Goal: Navigation & Orientation: Find specific page/section

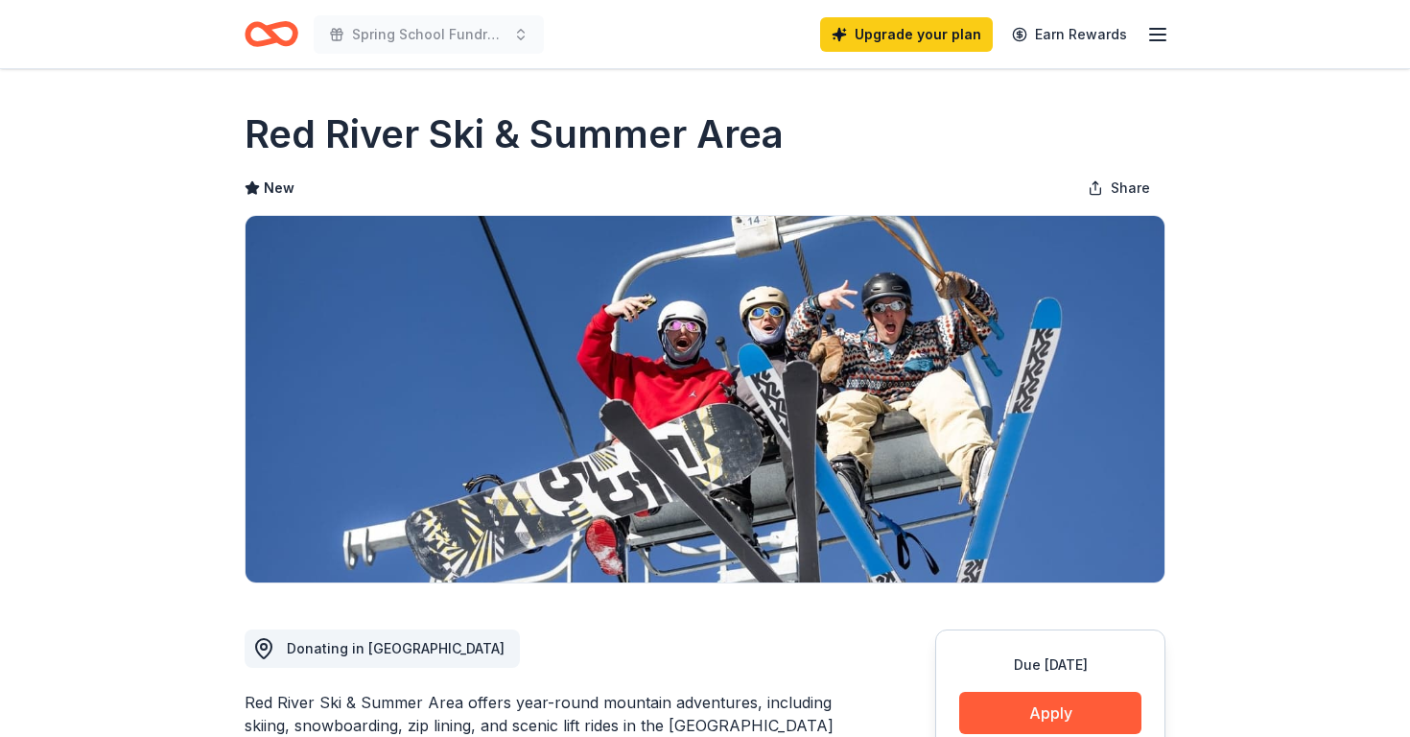
click at [1167, 33] on icon "button" at bounding box center [1157, 34] width 23 height 23
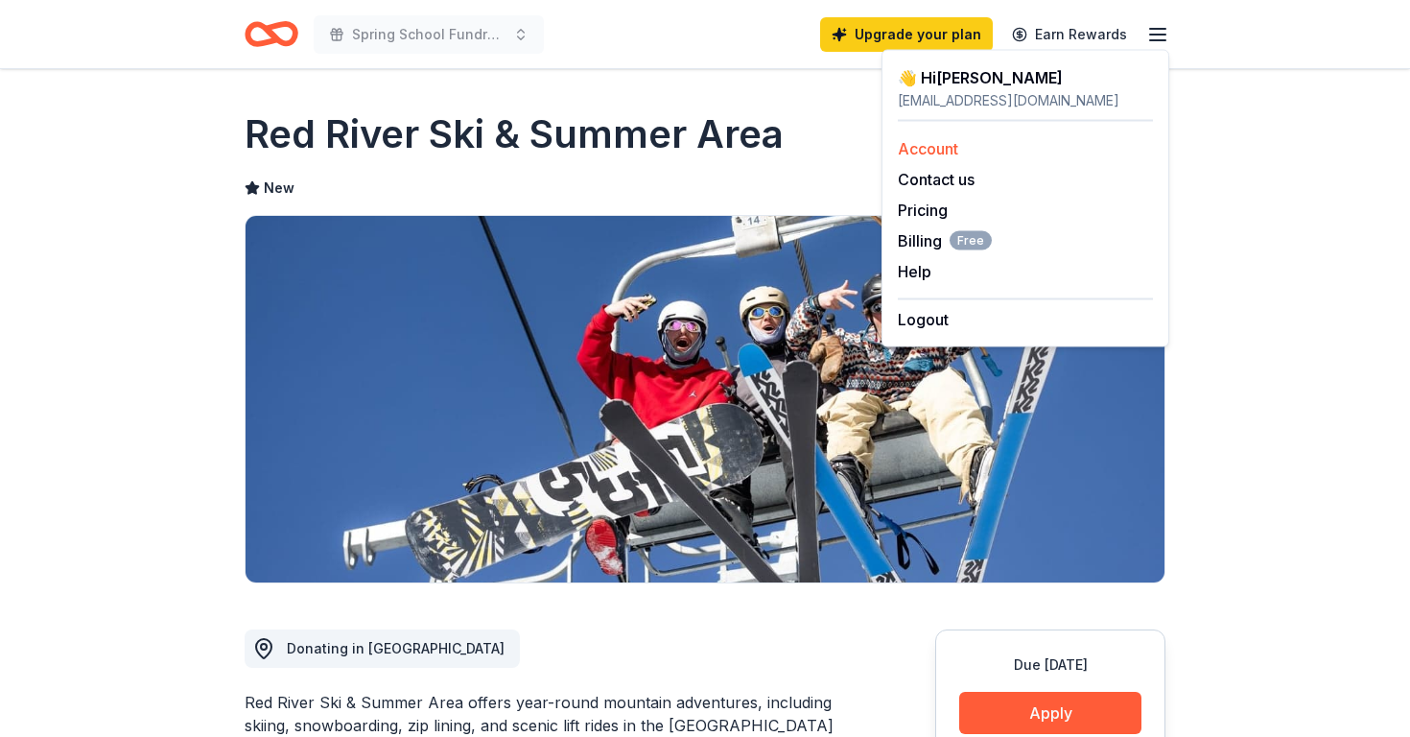
click at [944, 143] on link "Account" at bounding box center [928, 148] width 60 height 19
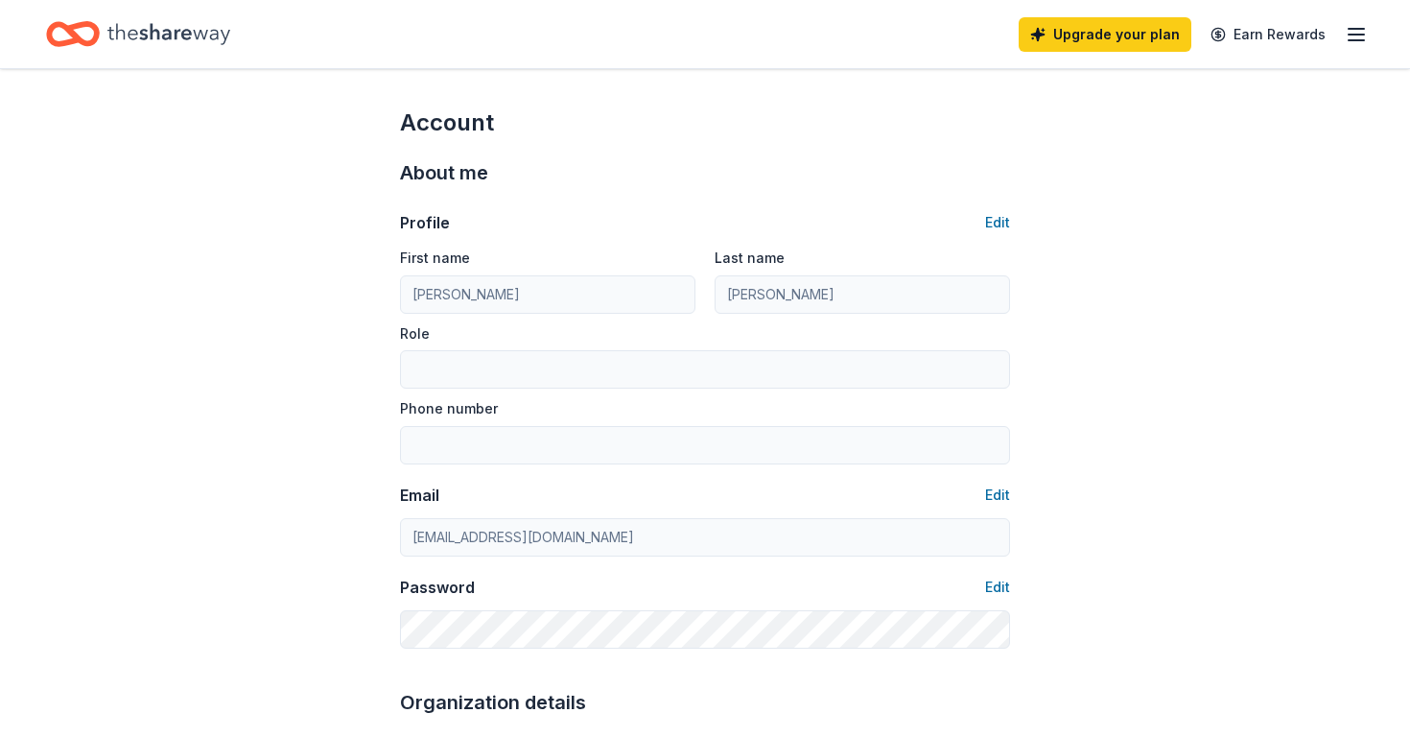
click at [1365, 47] on div "Upgrade your plan Earn Rewards" at bounding box center [1193, 34] width 349 height 45
click at [1357, 35] on icon "button" at bounding box center [1356, 34] width 23 height 23
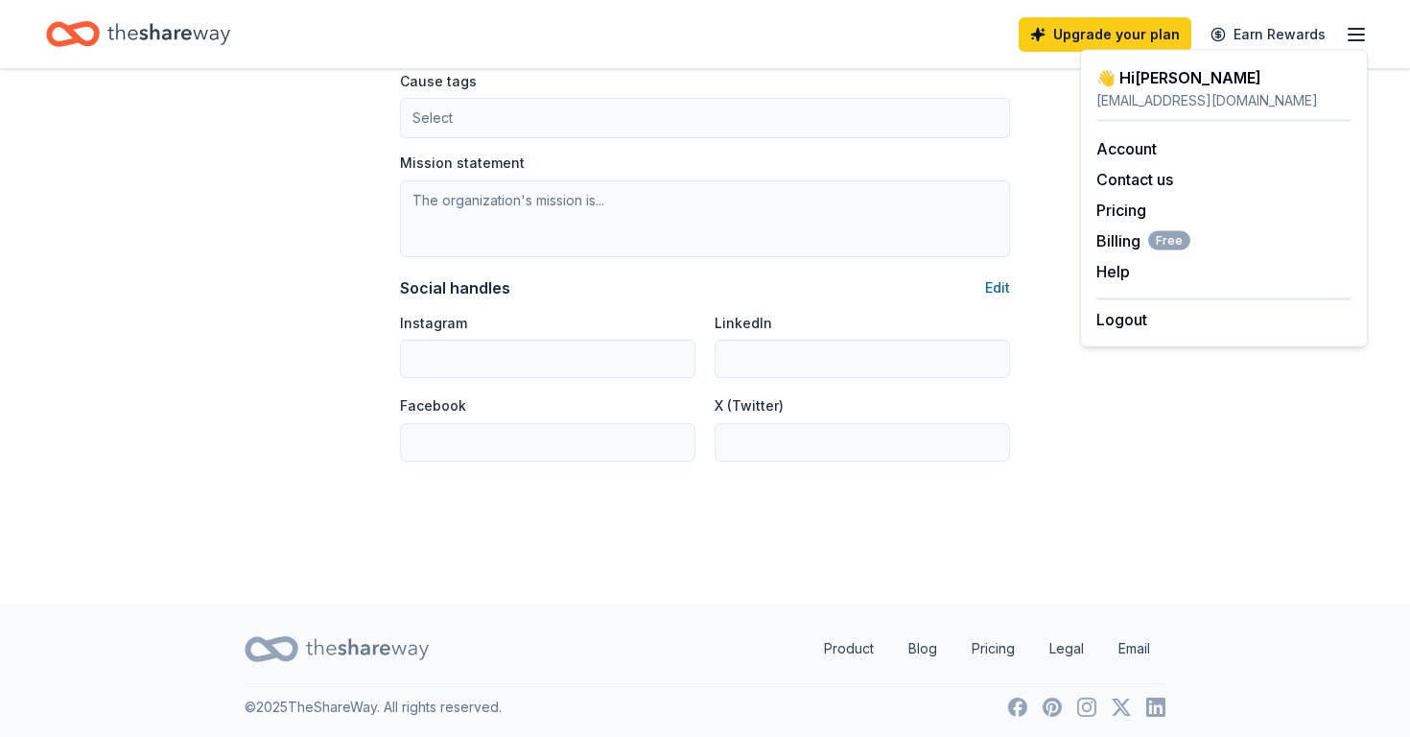
scroll to position [1177, 0]
click at [859, 646] on link "Product" at bounding box center [849, 649] width 81 height 38
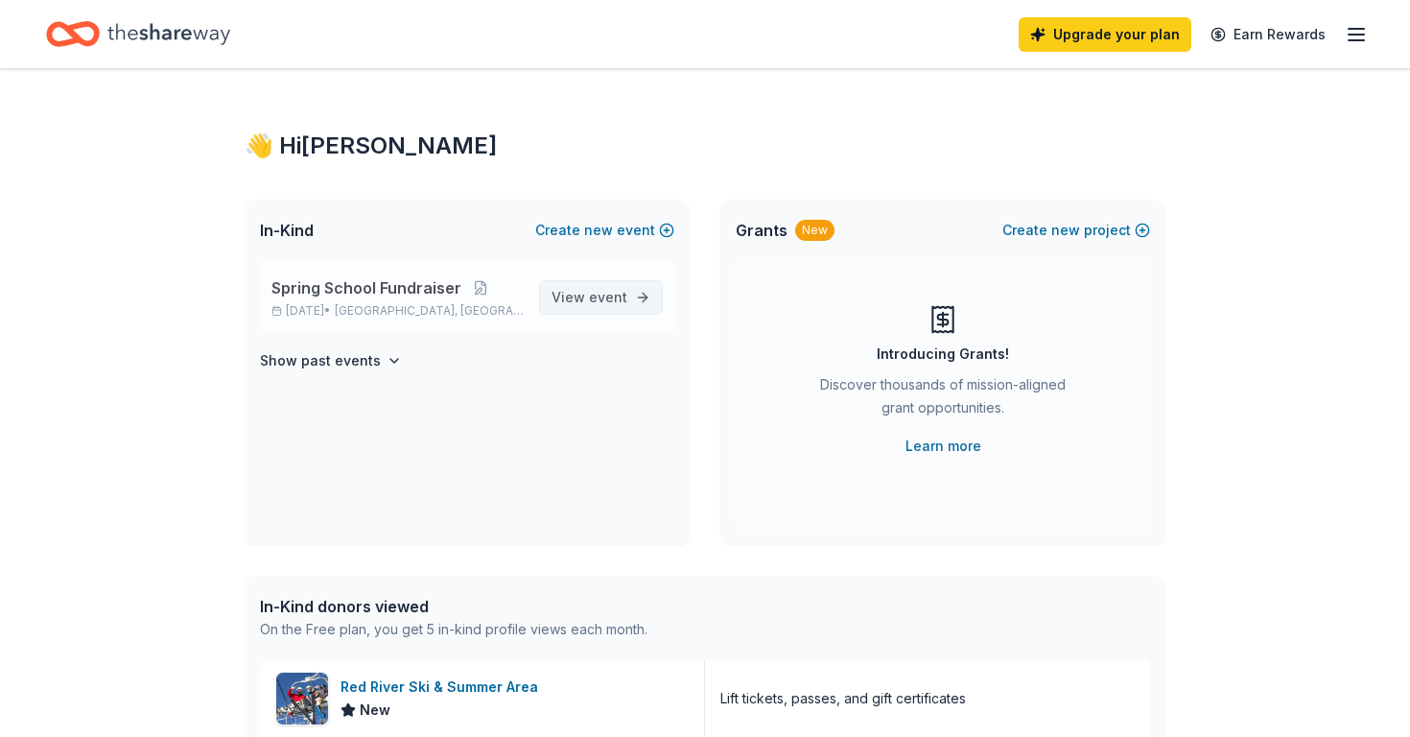
click at [589, 304] on span "View event" at bounding box center [590, 297] width 76 height 23
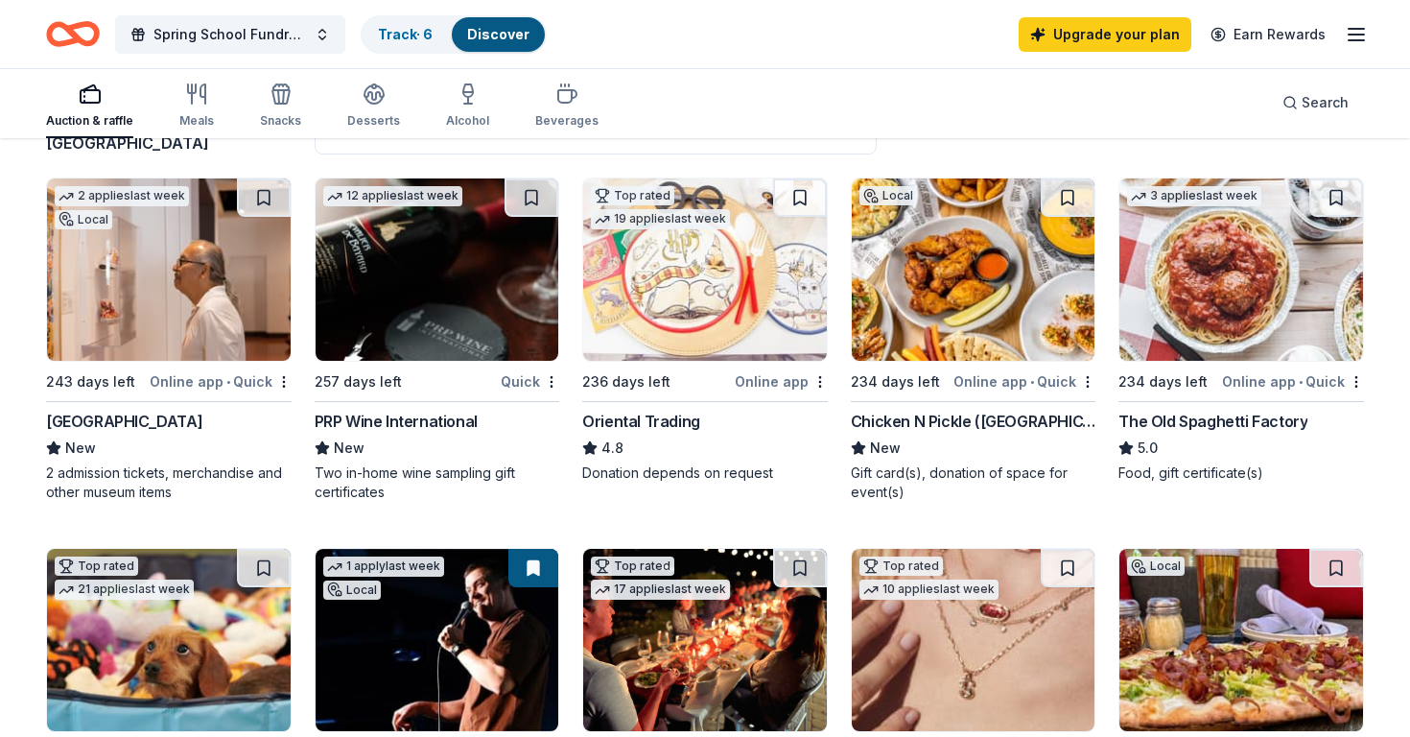
scroll to position [177, 0]
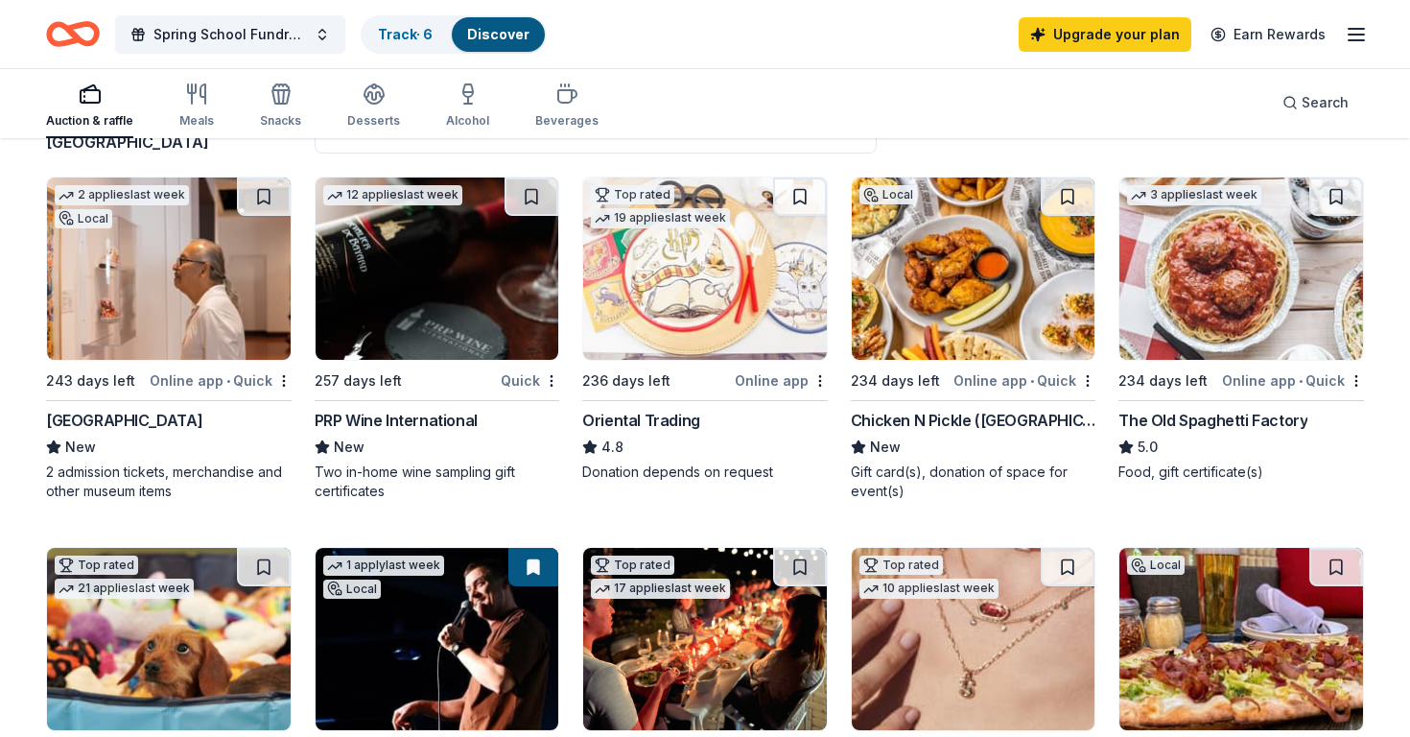
click at [896, 195] on div "Local" at bounding box center [889, 194] width 58 height 19
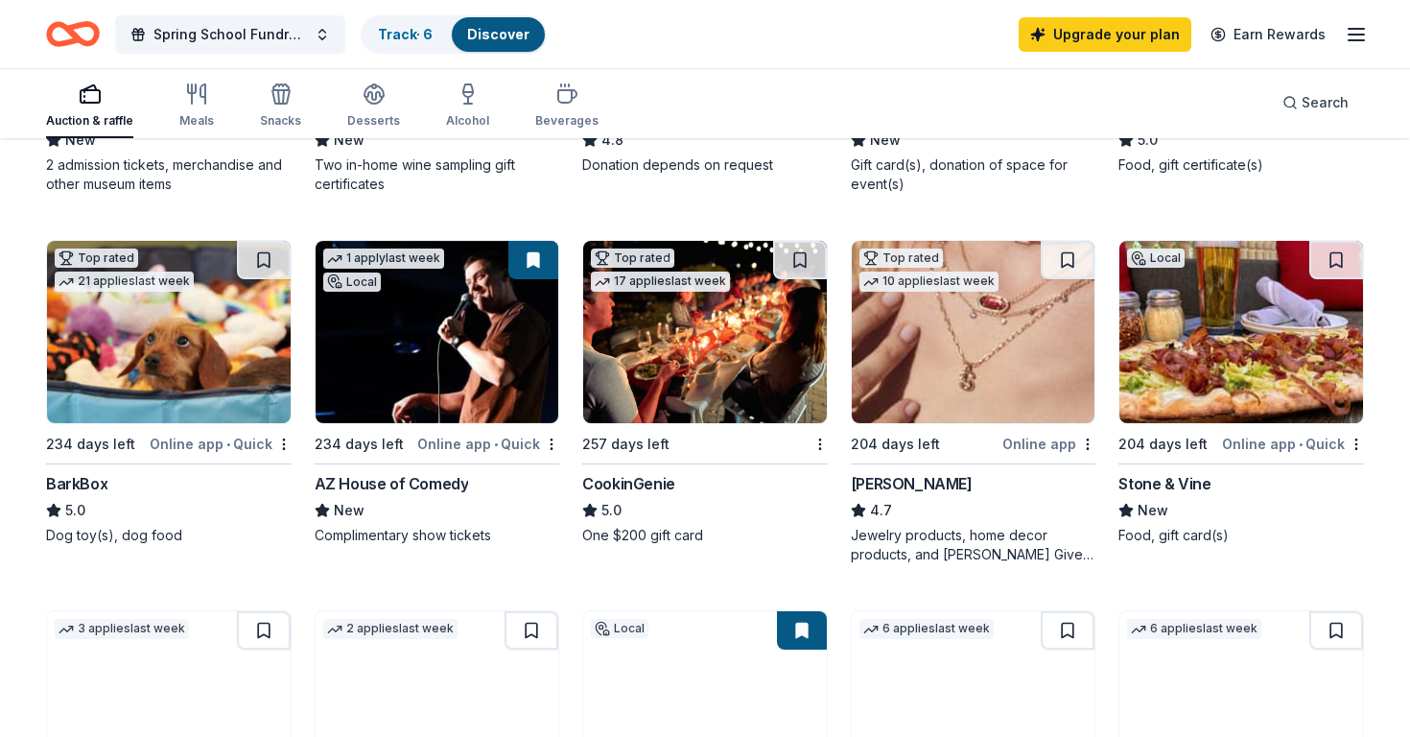
scroll to position [479, 0]
